Goal: Information Seeking & Learning: Learn about a topic

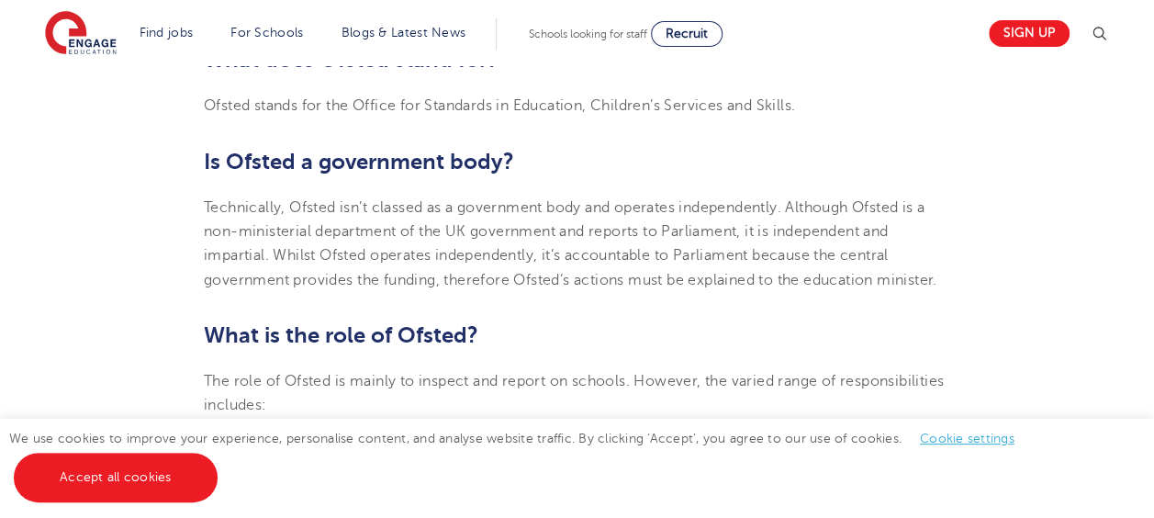
scroll to position [751, 0]
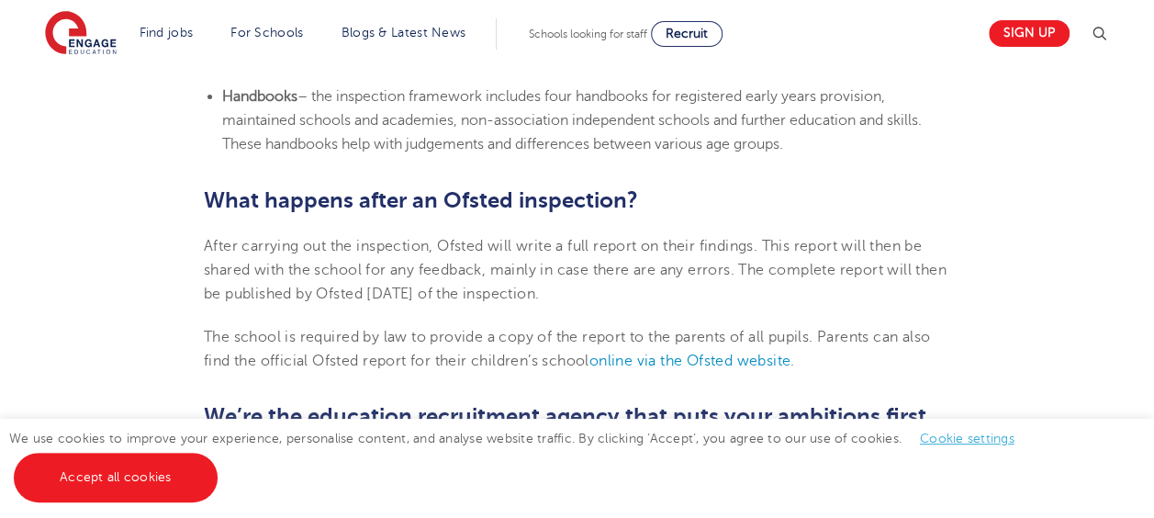
scroll to position [3726, 0]
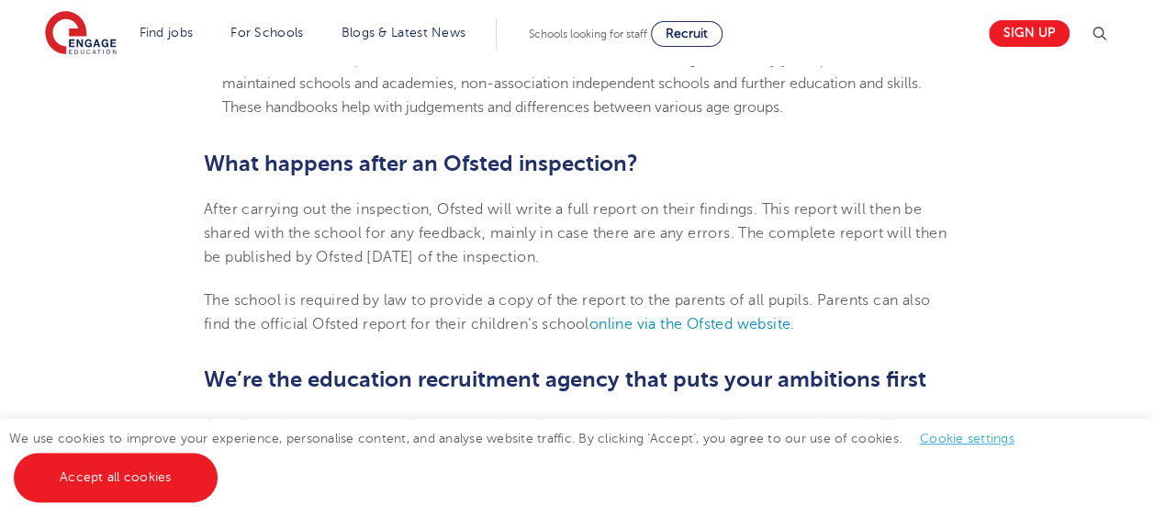
drag, startPoint x: 318, startPoint y: 106, endPoint x: 823, endPoint y: 155, distance: 508.0
click at [824, 120] on li "Handbooks – the inspection framework includes four handbooks for registered ear…" at bounding box center [586, 84] width 728 height 72
drag, startPoint x: 823, startPoint y: 155, endPoint x: 730, endPoint y: 121, distance: 98.7
copy span "the inspection framework includes four handbooks for registered early years pro…"
click at [622, 176] on b "What happens after an Ofsted inspection?" at bounding box center [421, 164] width 434 height 26
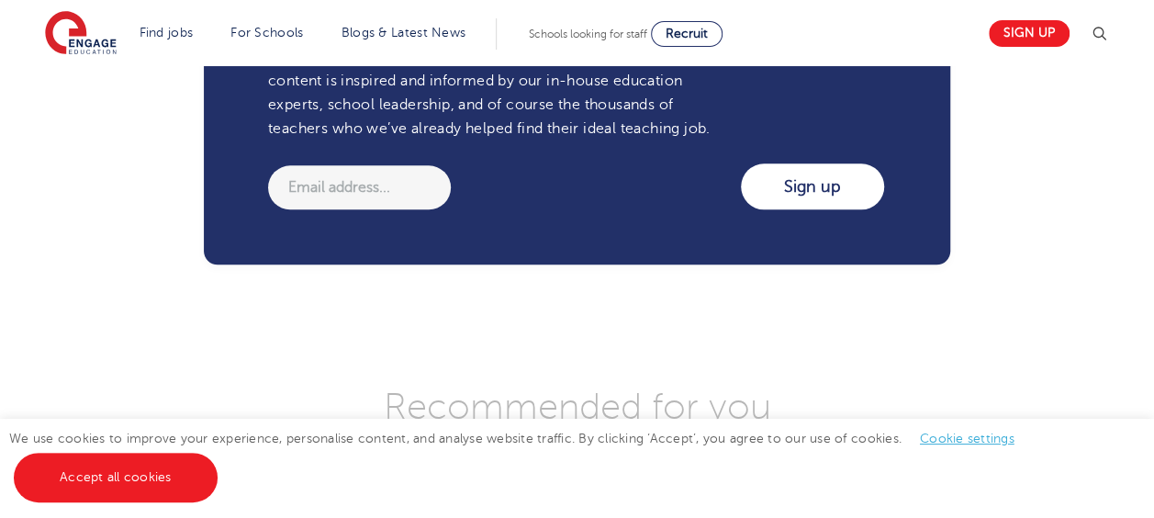
scroll to position [4395, 0]
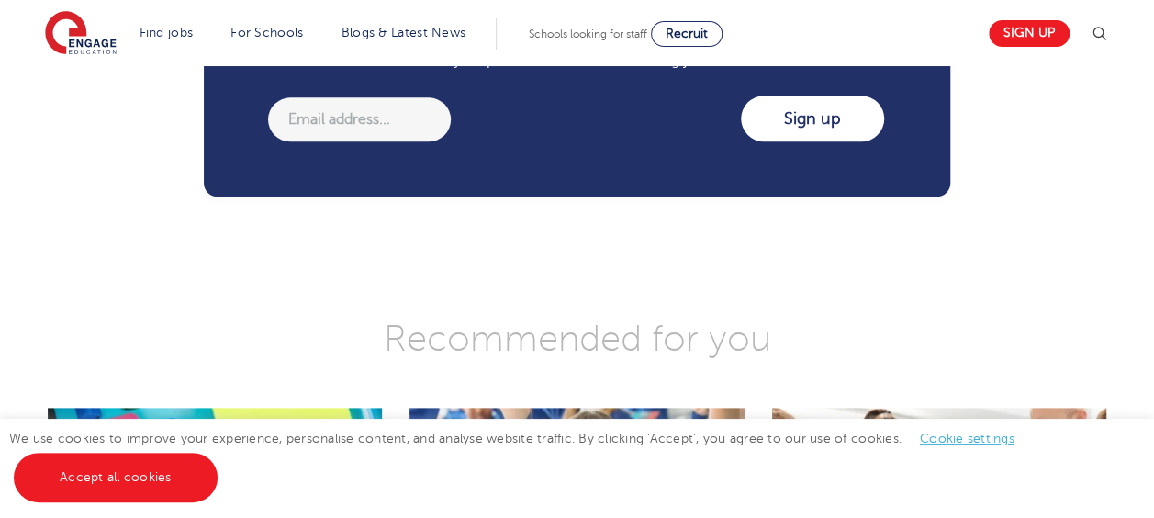
click at [373, 141] on input "email" at bounding box center [359, 119] width 183 height 44
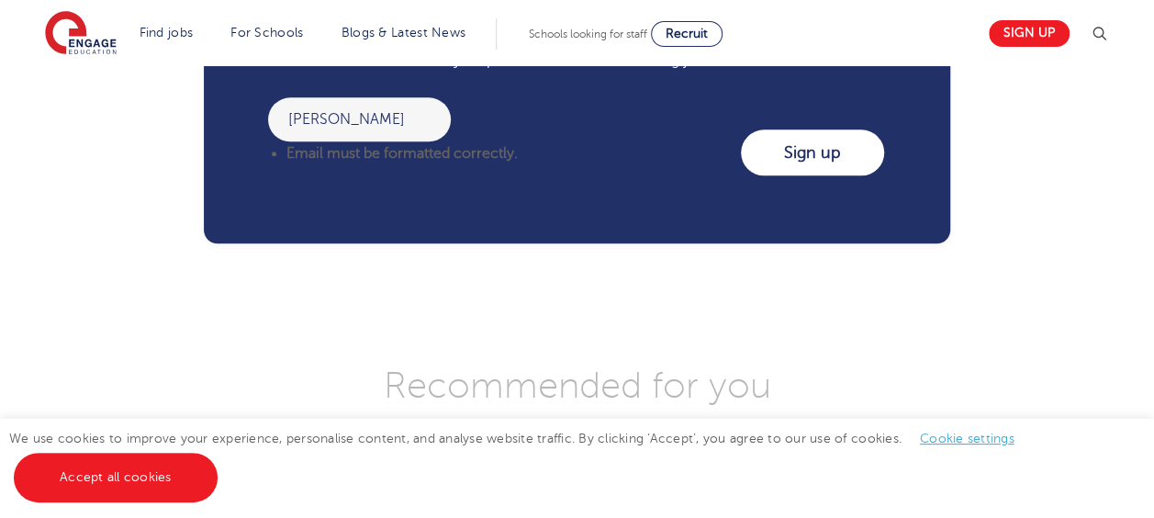
type input "[PERSON_NAME][EMAIL_ADDRESS][DOMAIN_NAME]"
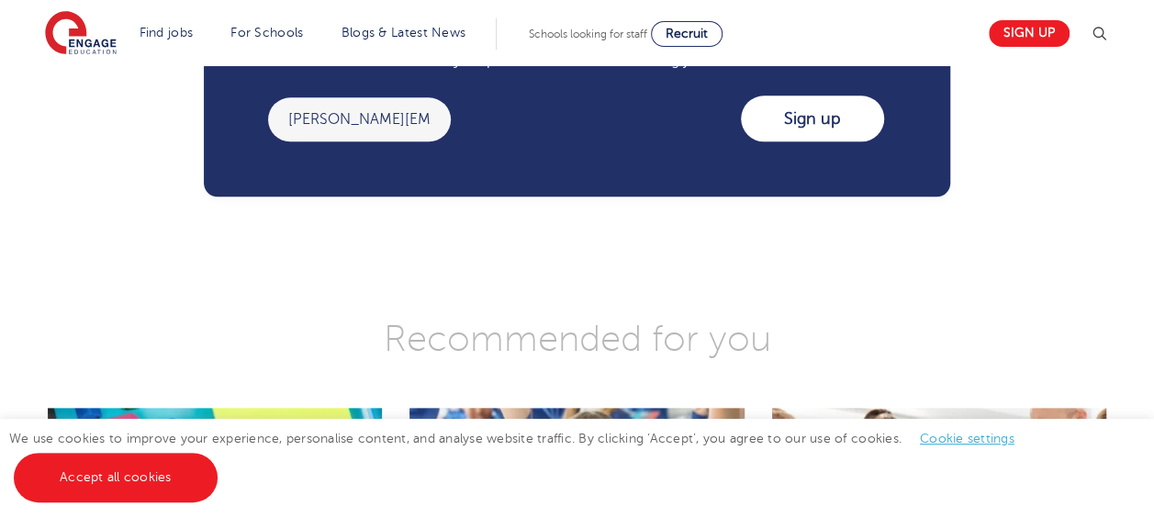
click at [829, 141] on input "Sign up" at bounding box center [812, 118] width 143 height 46
